Goal: Task Accomplishment & Management: Manage account settings

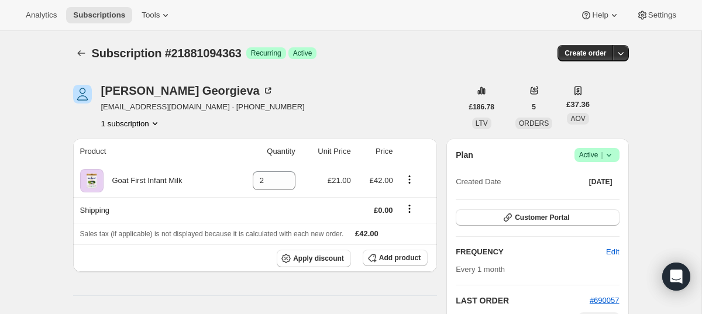
click at [614, 155] on icon at bounding box center [609, 155] width 12 height 12
click at [584, 197] on span "Cancel subscription" at bounding box center [594, 198] width 66 height 9
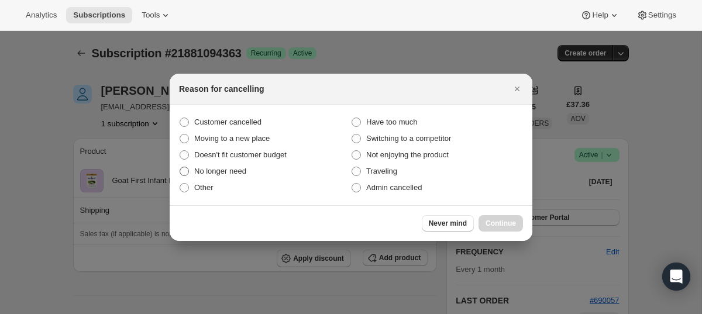
click at [222, 166] on span "No longer need" at bounding box center [220, 172] width 52 height 12
click at [180, 167] on input "No longer need" at bounding box center [180, 167] width 1 height 1
radio input "true"
click at [508, 221] on span "Continue" at bounding box center [501, 223] width 30 height 9
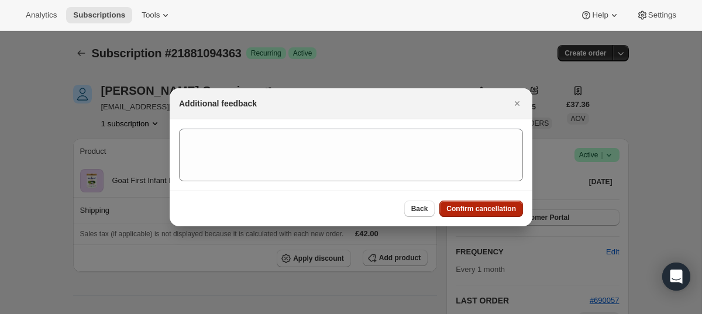
click at [501, 211] on span "Confirm cancellation" at bounding box center [481, 208] width 70 height 9
